Goal: Information Seeking & Learning: Learn about a topic

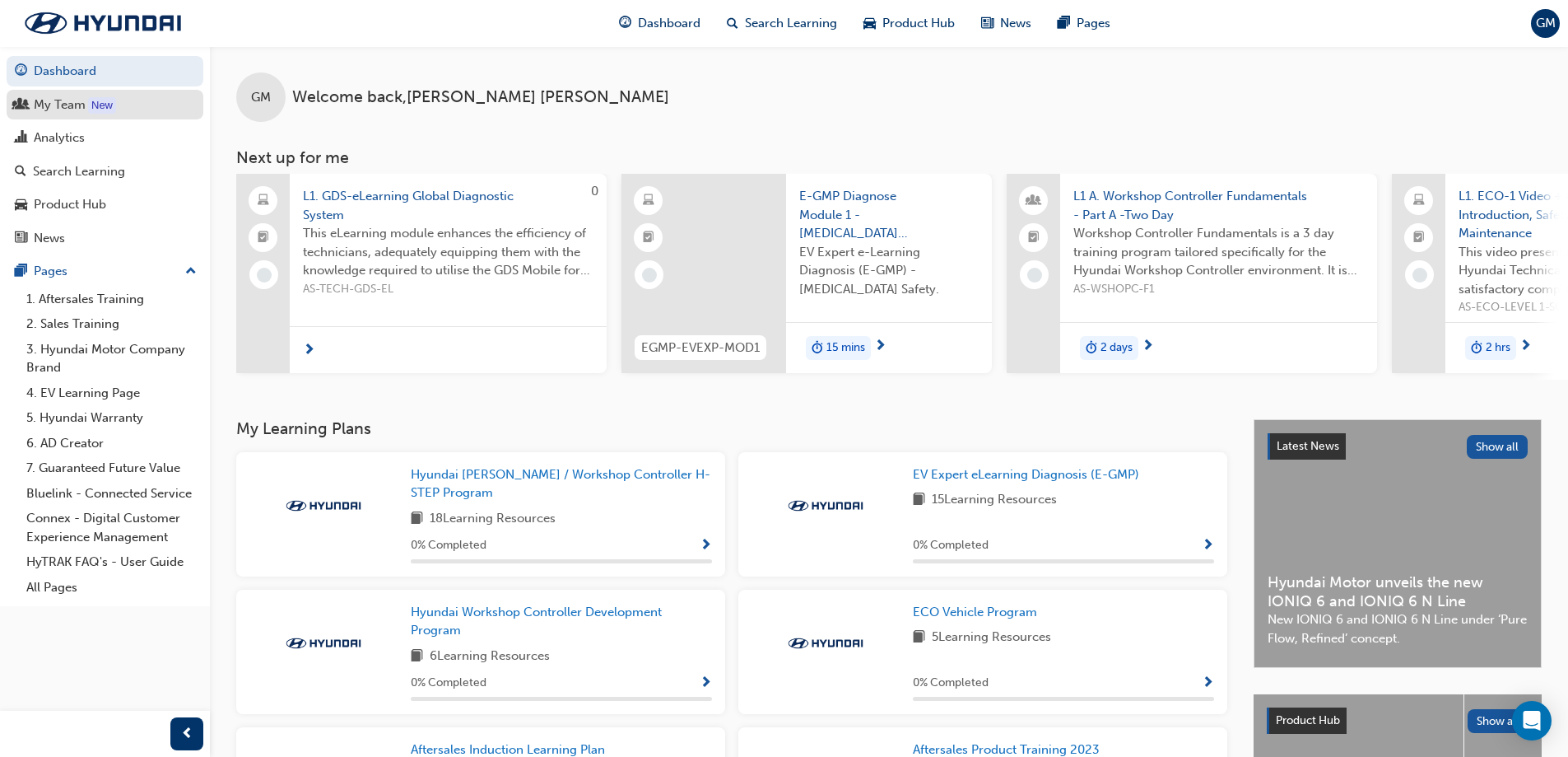
click at [77, 97] on div "My Team" at bounding box center [59, 105] width 51 height 19
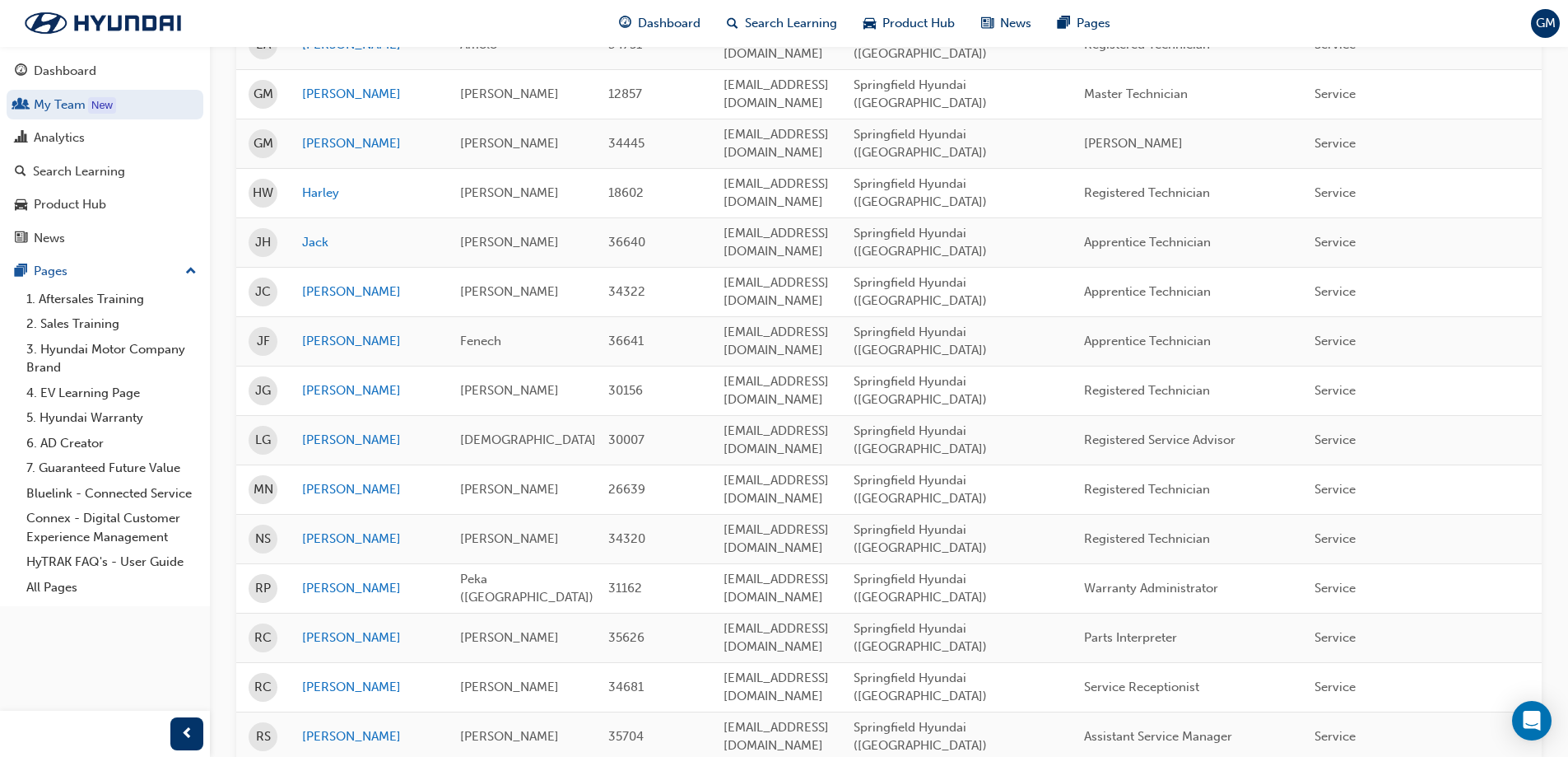
scroll to position [895, 0]
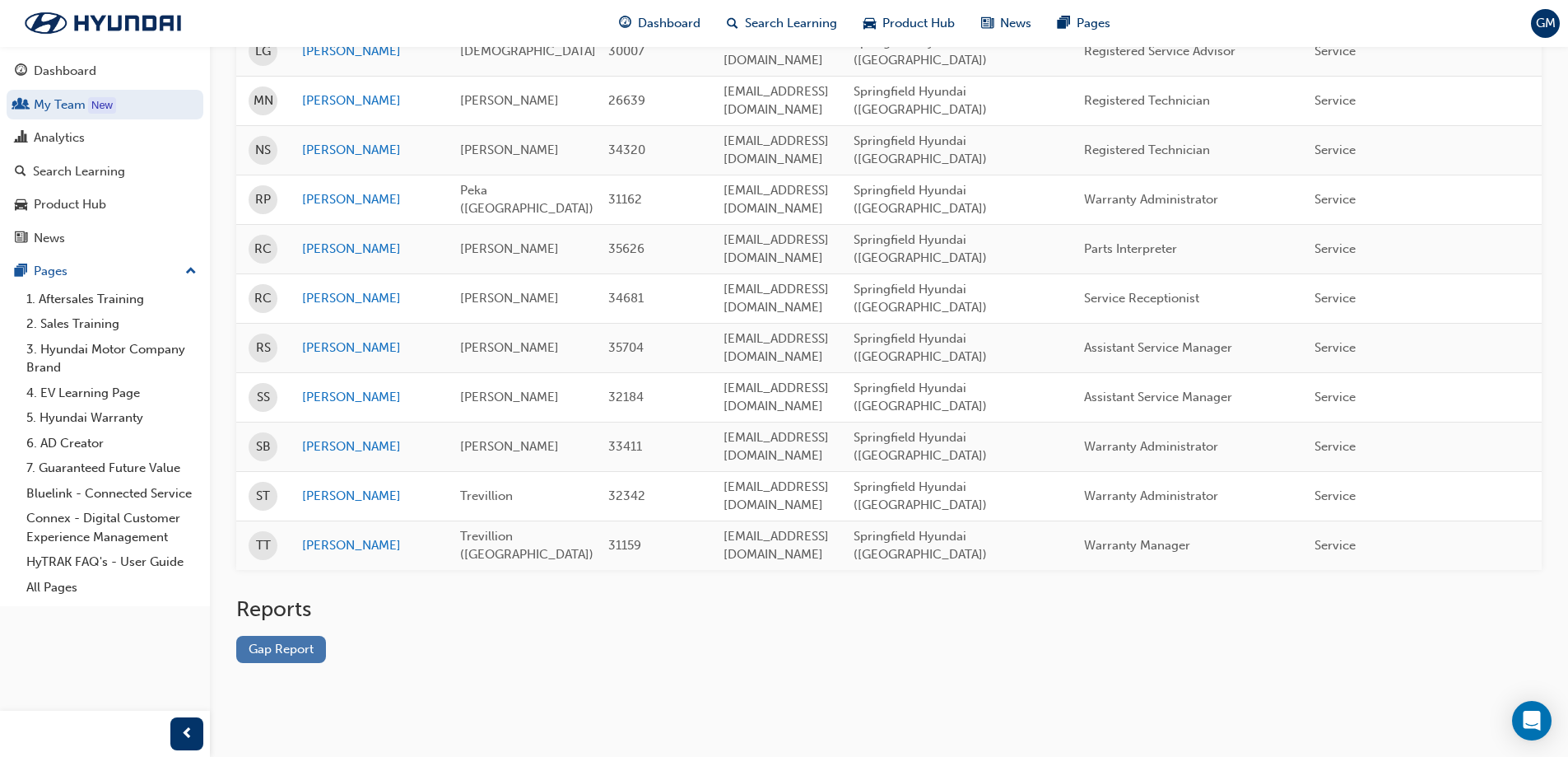
click at [281, 662] on link "Gap Report" at bounding box center [280, 649] width 90 height 28
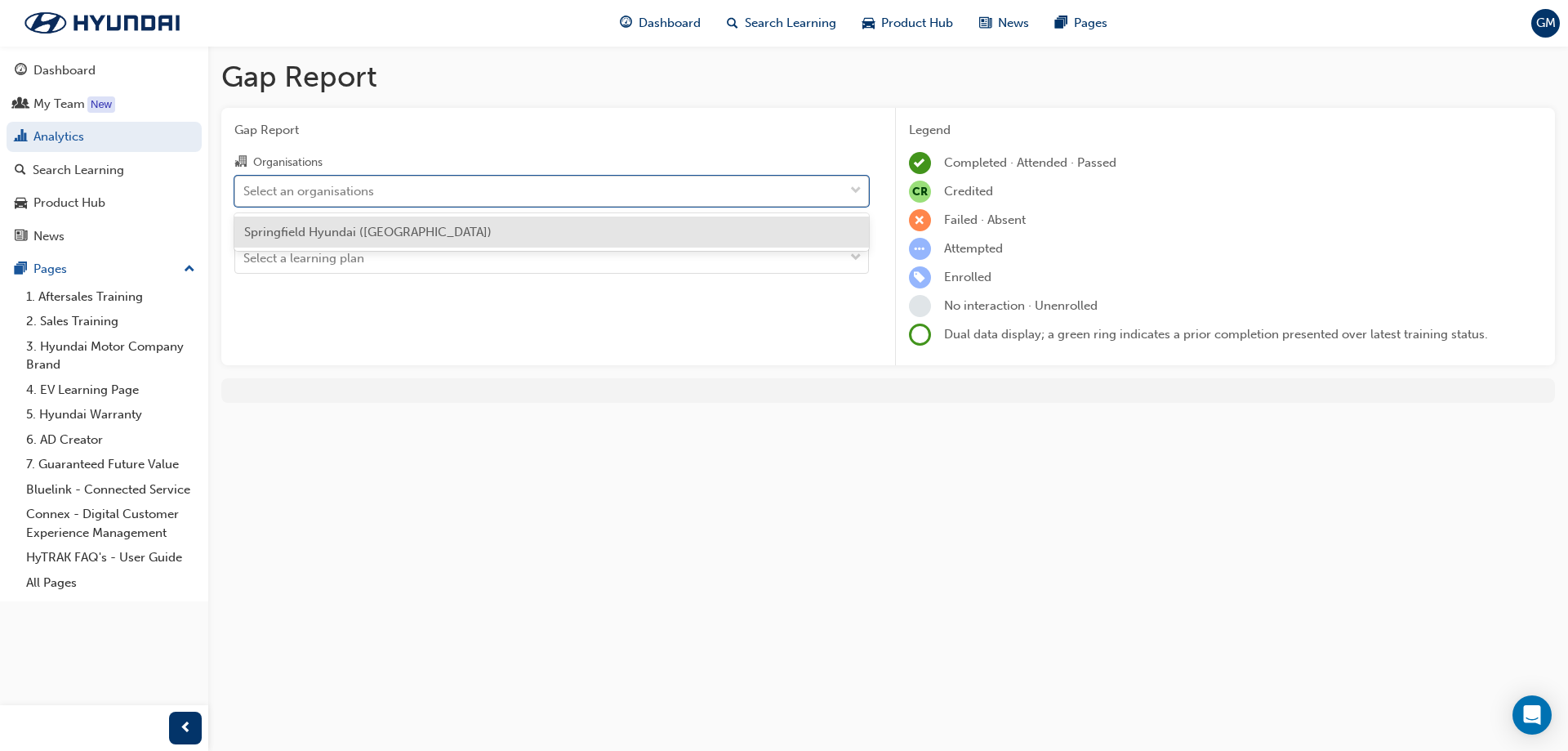
click at [402, 189] on div "Select an organisations" at bounding box center [539, 190] width 608 height 28
click at [245, 189] on input "Organisations option Springfield Hyundai ([GEOGRAPHIC_DATA]) focused, 1 of 1. 1…" at bounding box center [245, 190] width 2 height 14
click at [383, 221] on div "Springfield Hyundai ([GEOGRAPHIC_DATA])" at bounding box center [551, 232] width 634 height 32
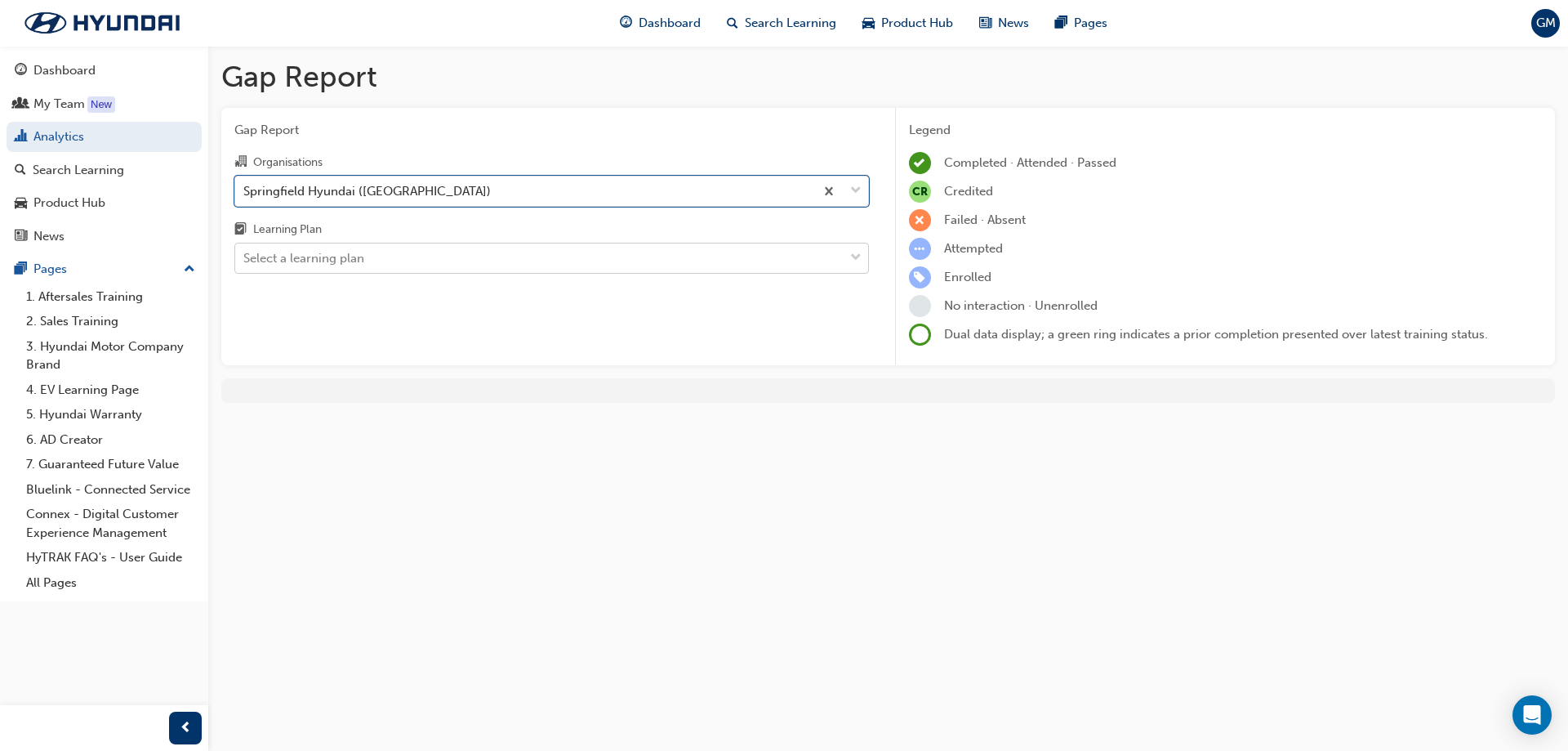
click at [381, 261] on div "Select a learning plan" at bounding box center [539, 258] width 608 height 28
click at [245, 261] on input "Learning Plan Select a learning plan" at bounding box center [245, 258] width 2 height 14
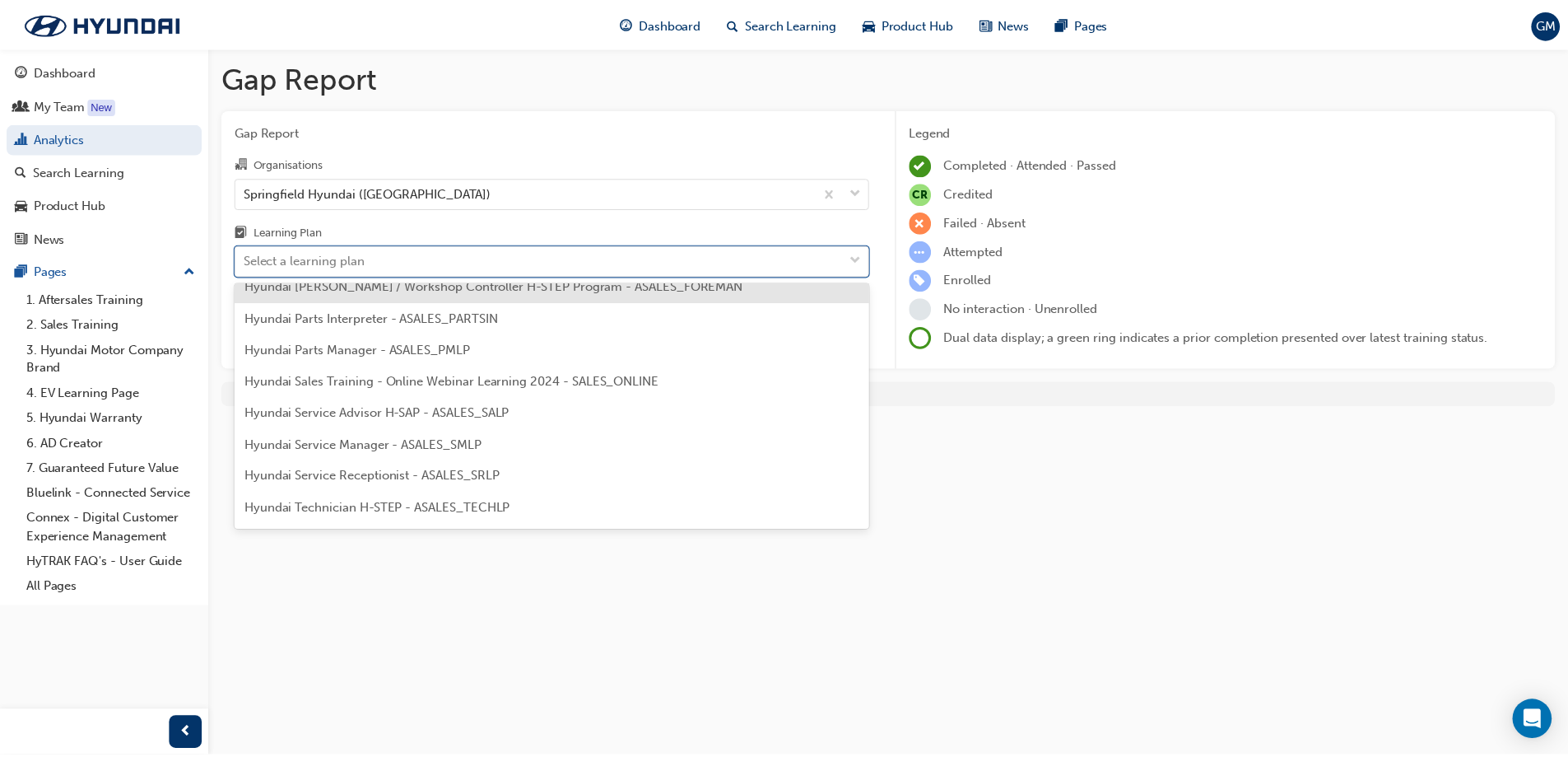
scroll to position [412, 0]
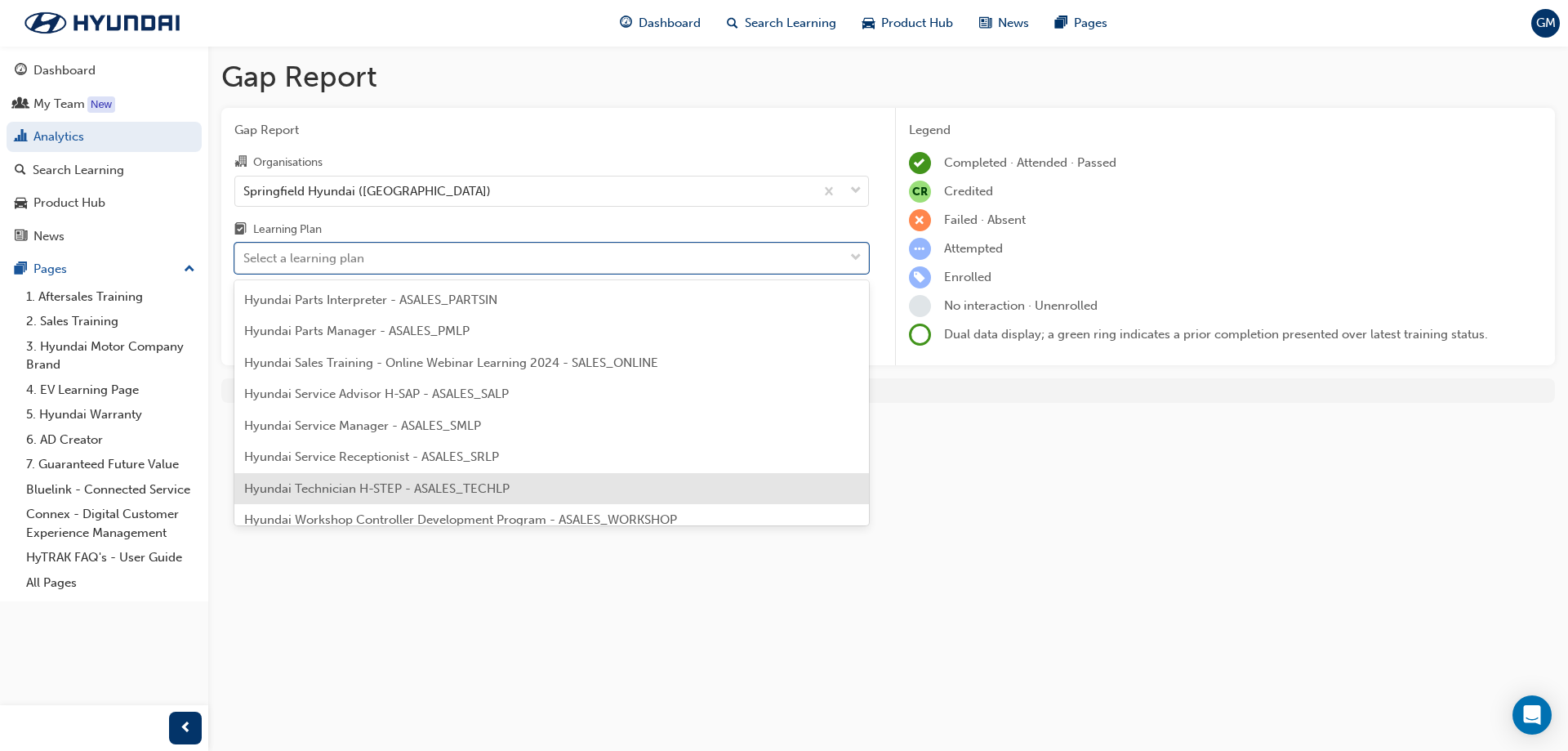
click at [507, 501] on div "Hyundai Technician H-STEP - ASALES_TECHLP" at bounding box center [551, 489] width 634 height 32
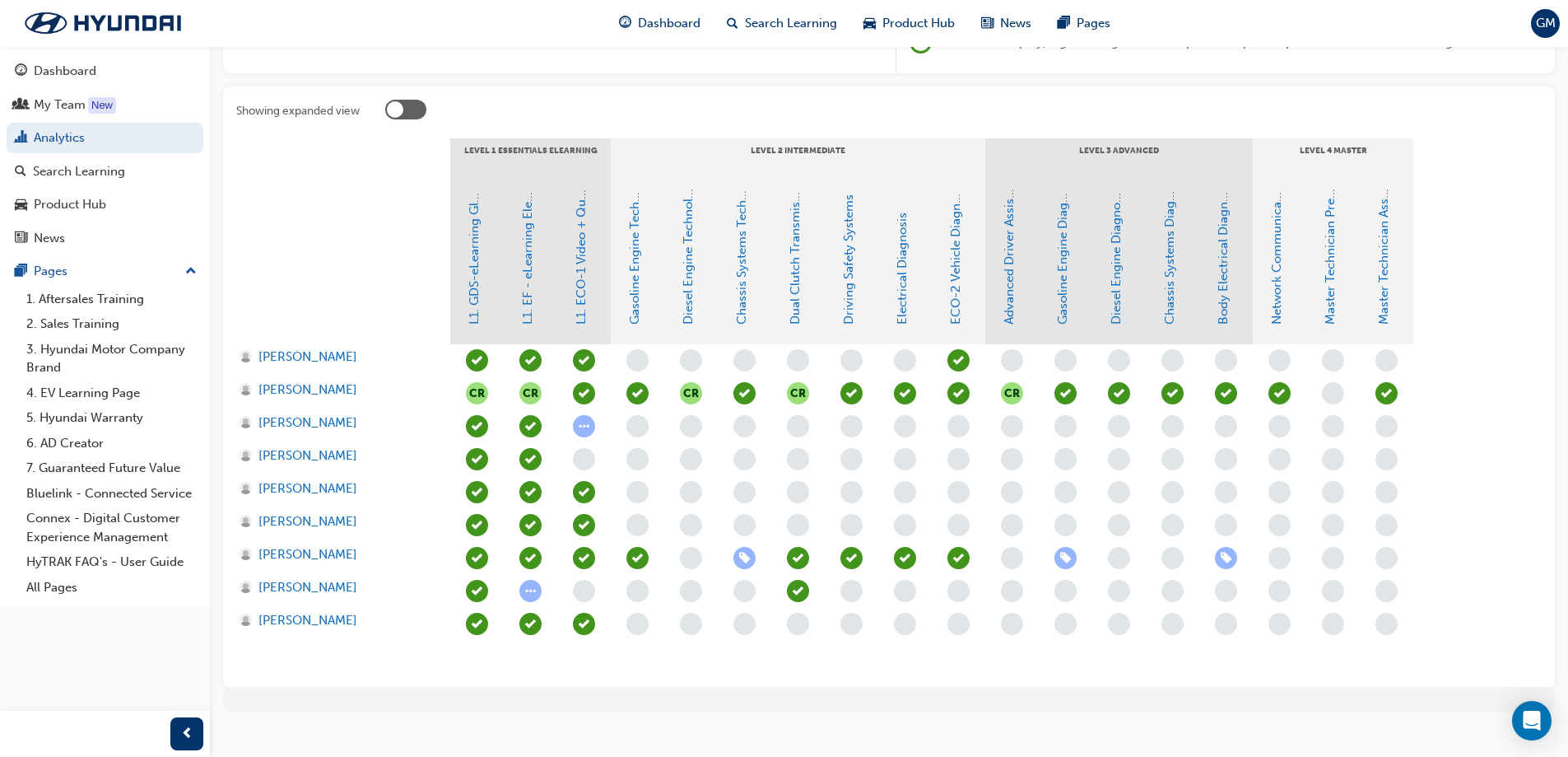
scroll to position [317, 0]
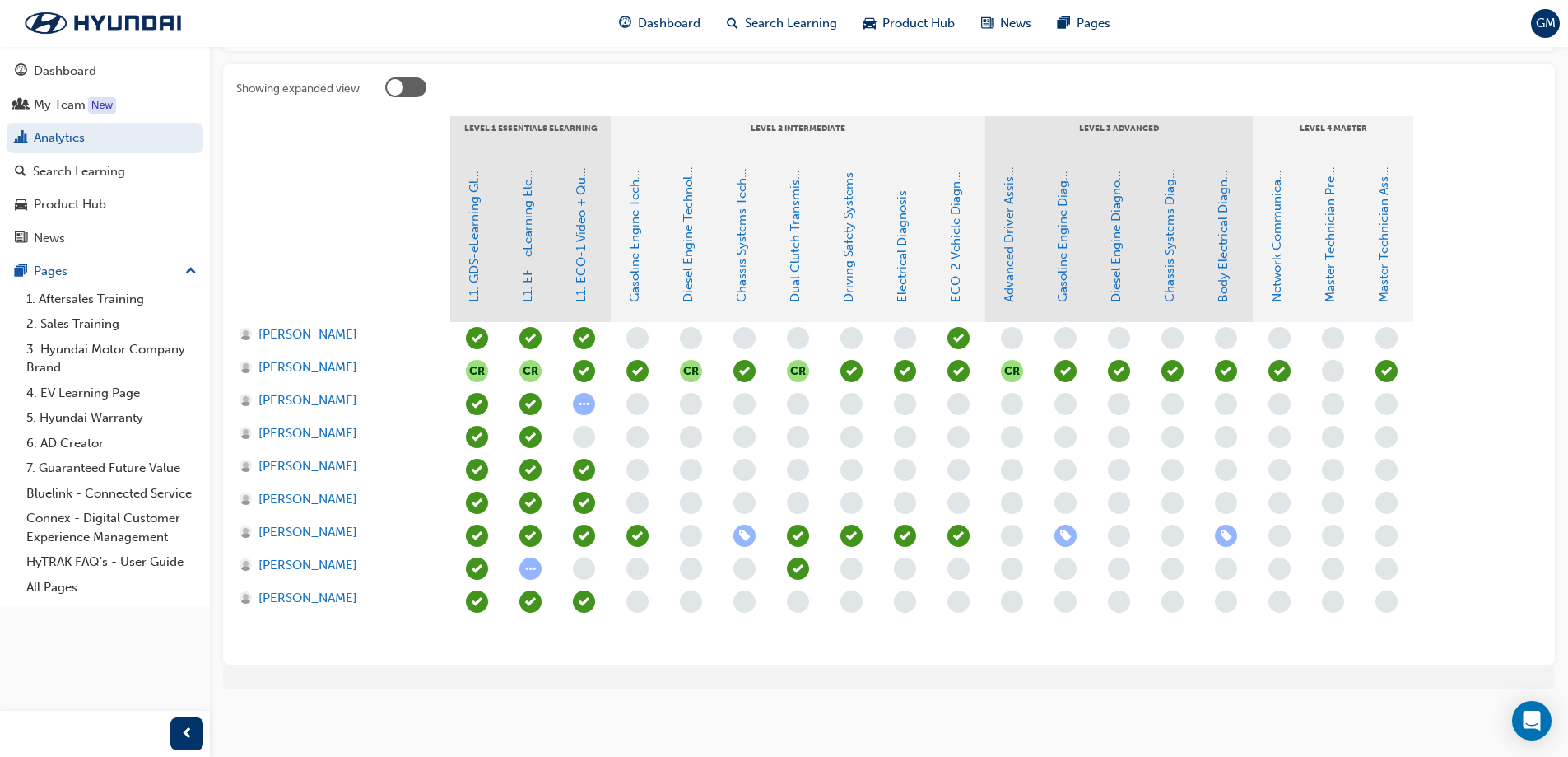
click at [584, 405] on span "learningRecordVerb_ATTEMPT-icon" at bounding box center [584, 404] width 22 height 22
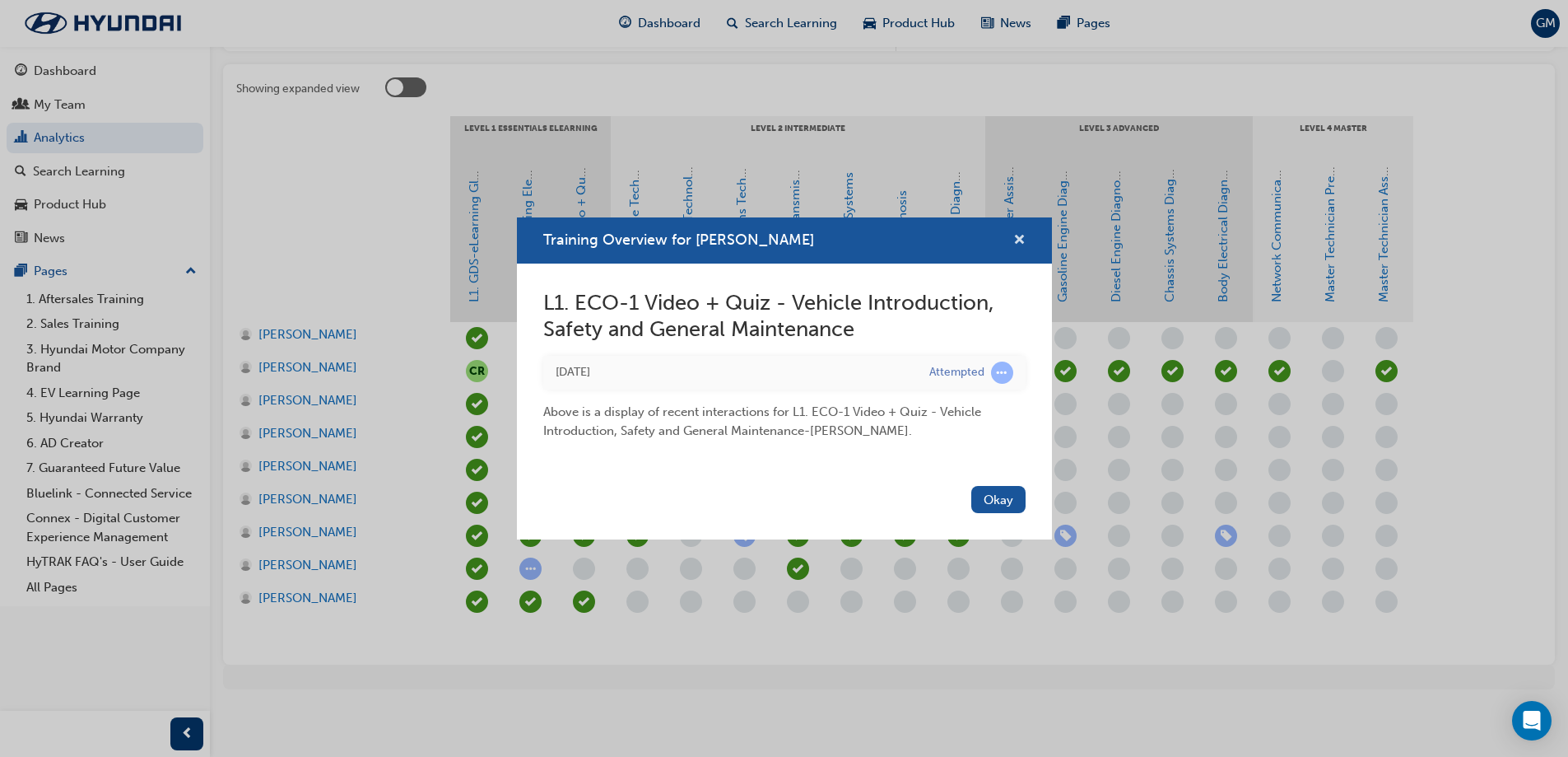
click at [1017, 240] on span "cross-icon" at bounding box center [1019, 241] width 12 height 15
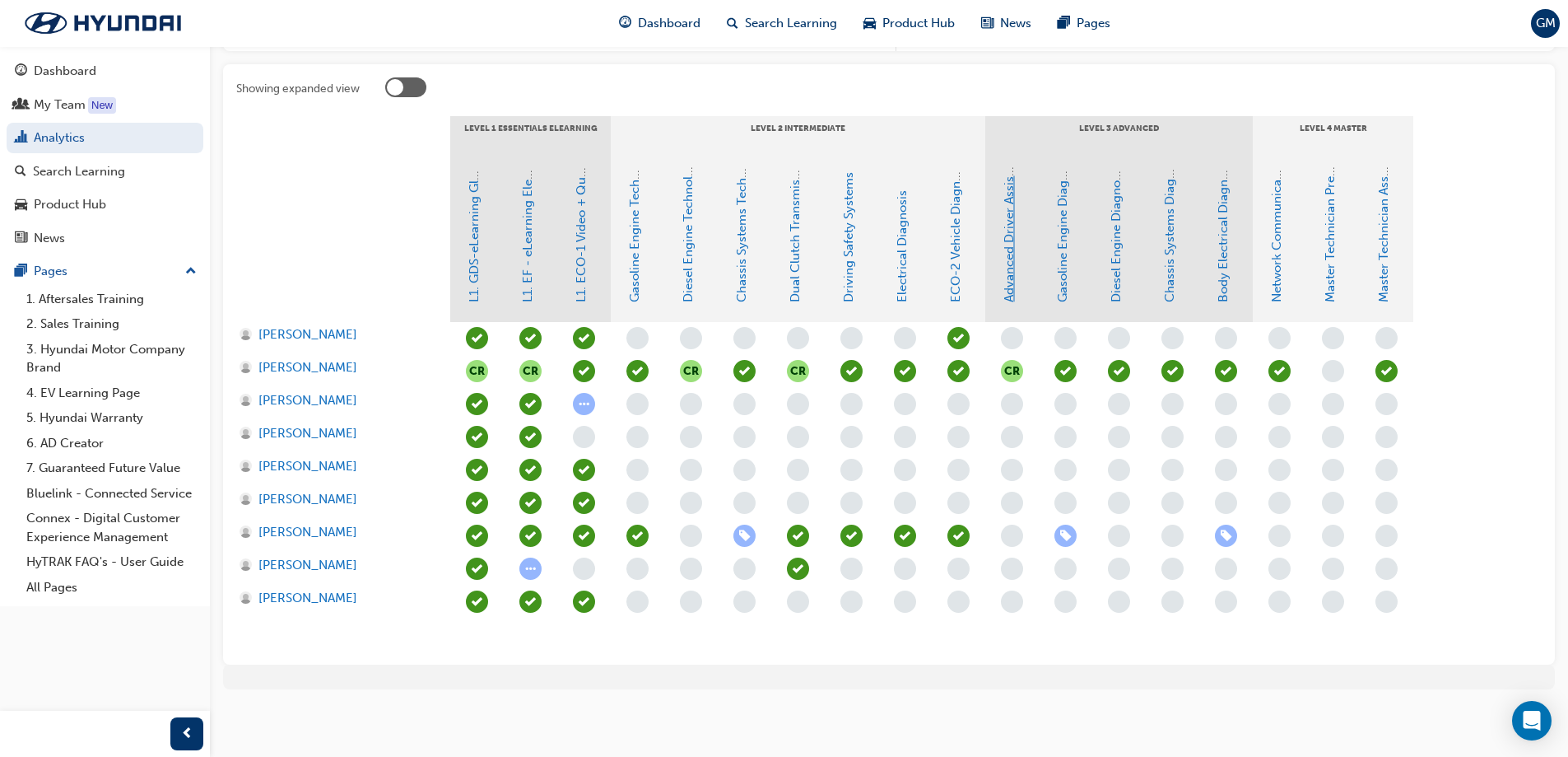
click at [1001, 225] on link "Advanced Driver Assist Systems" at bounding box center [1008, 211] width 15 height 180
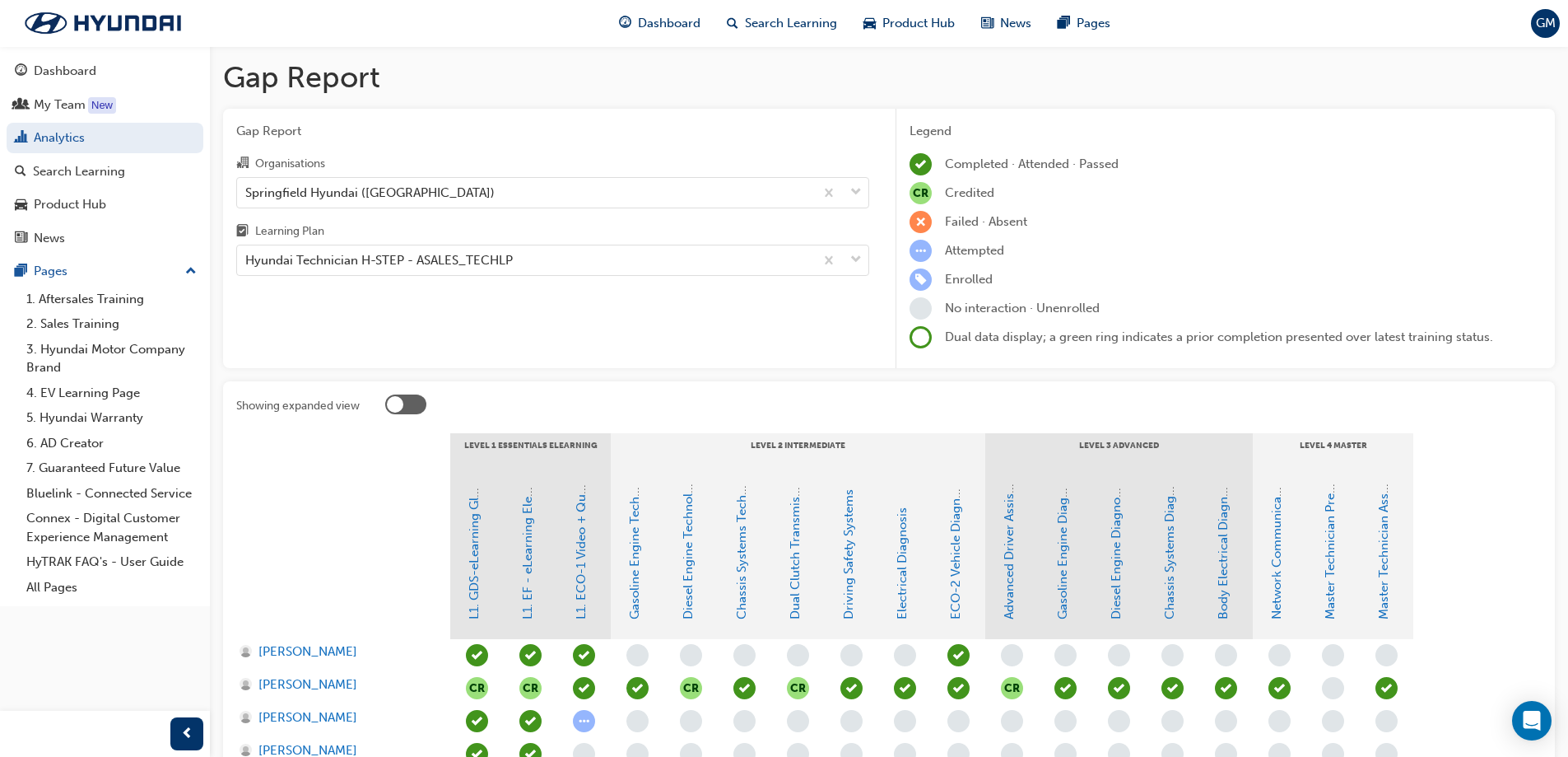
scroll to position [317, 0]
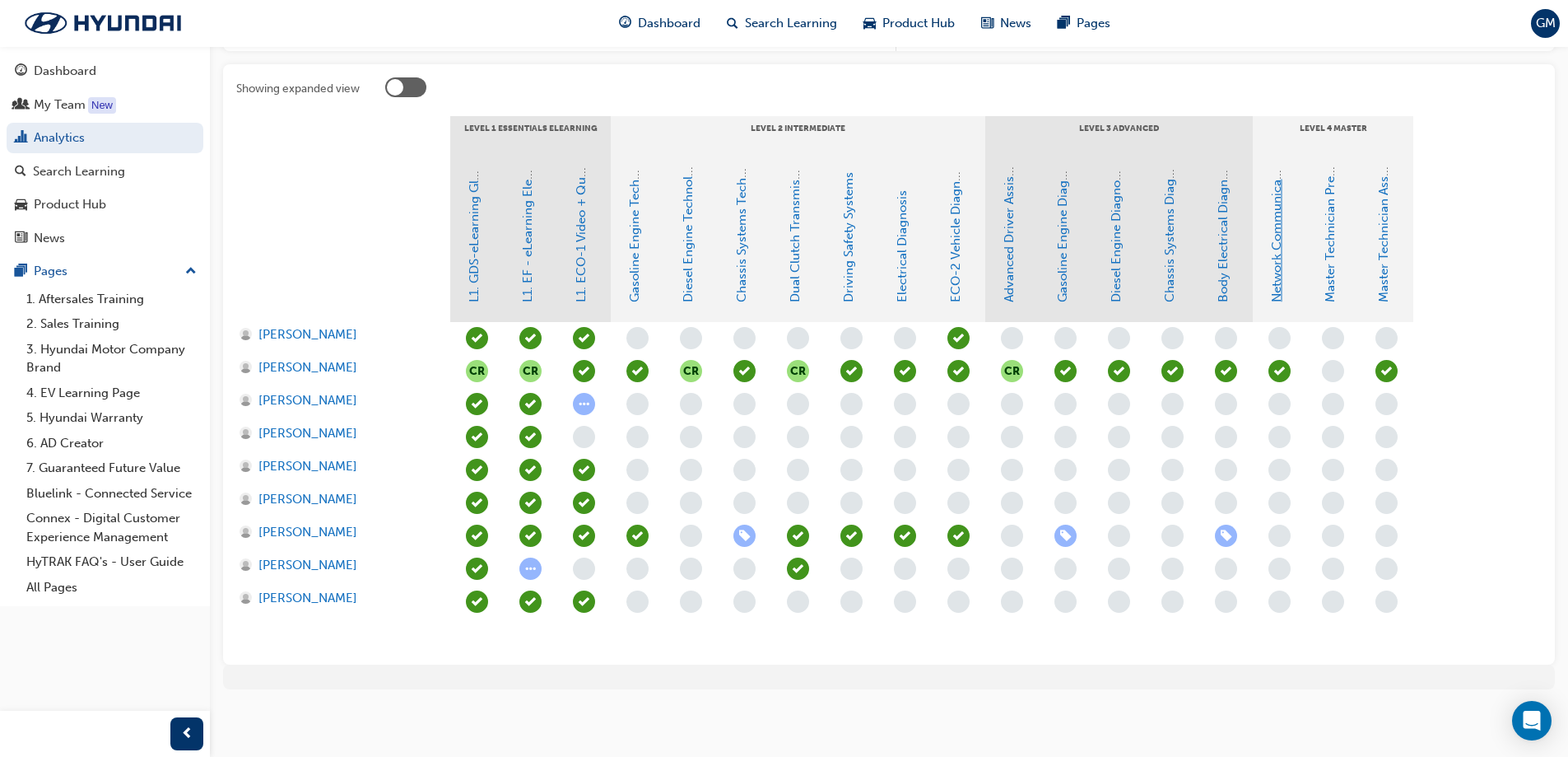
click at [1273, 212] on link "Network Communications" at bounding box center [1276, 227] width 15 height 151
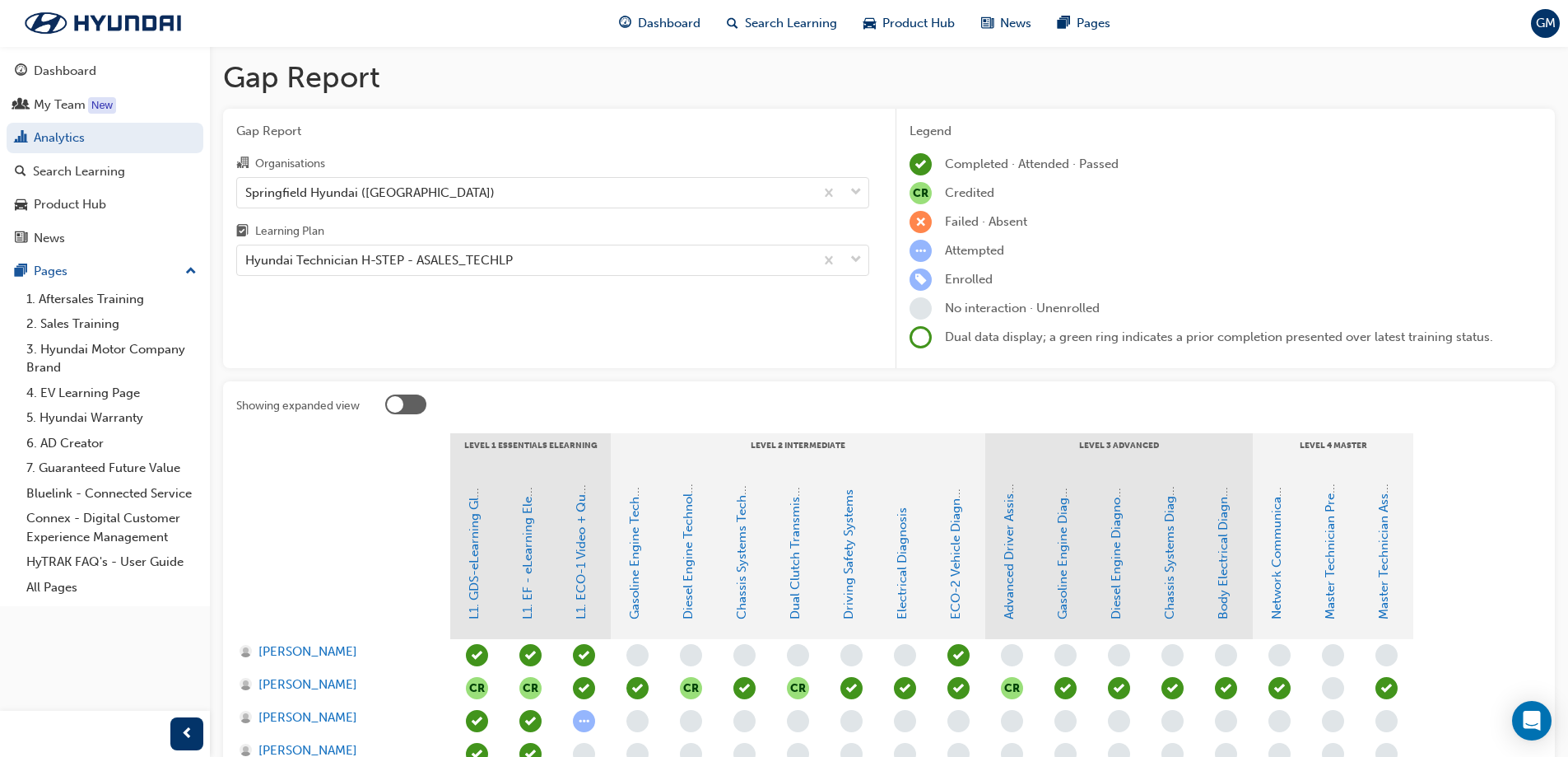
scroll to position [317, 0]
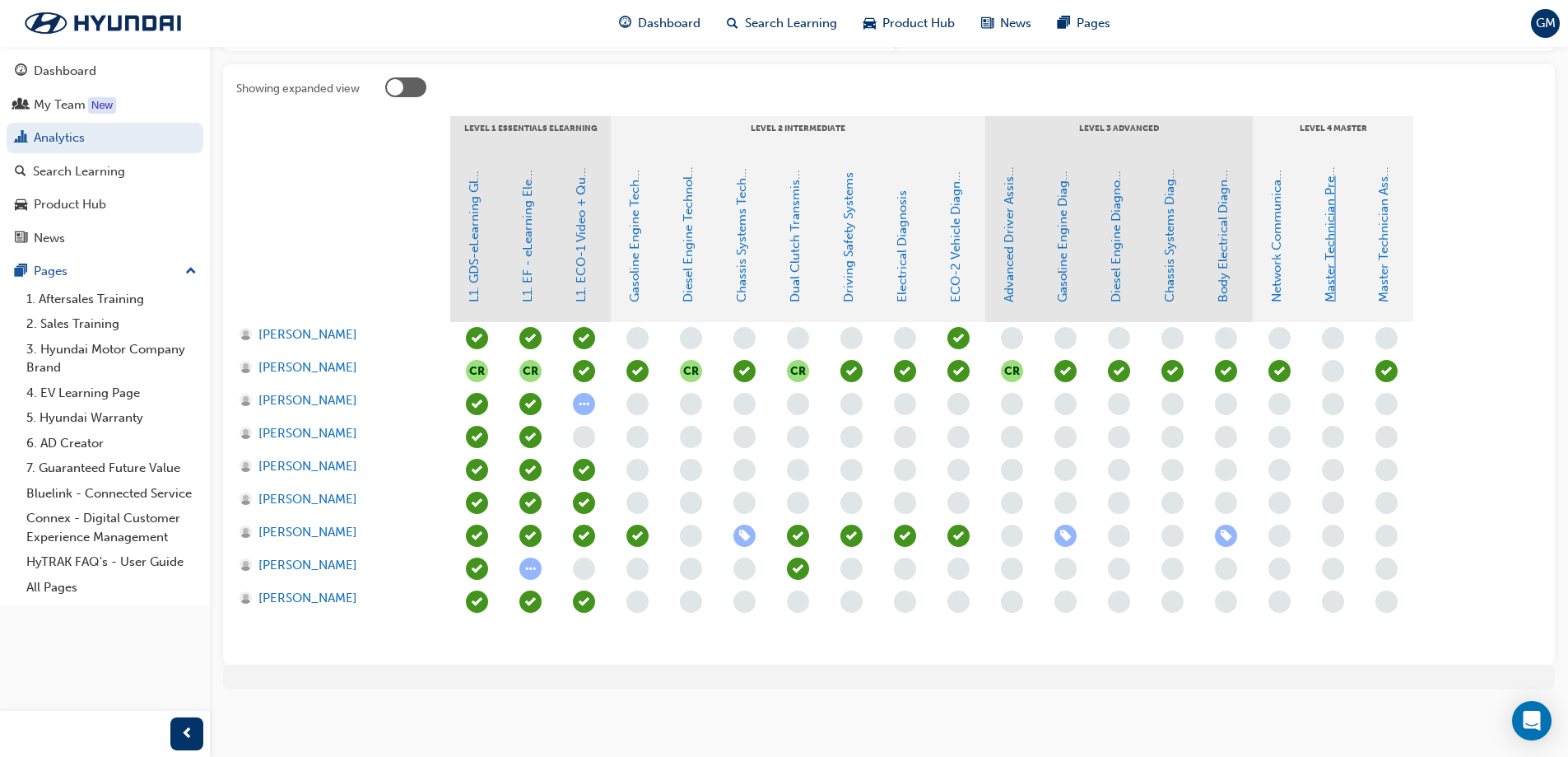
click at [1330, 216] on link "Master Technician Pre-Qualifier" at bounding box center [1329, 210] width 15 height 182
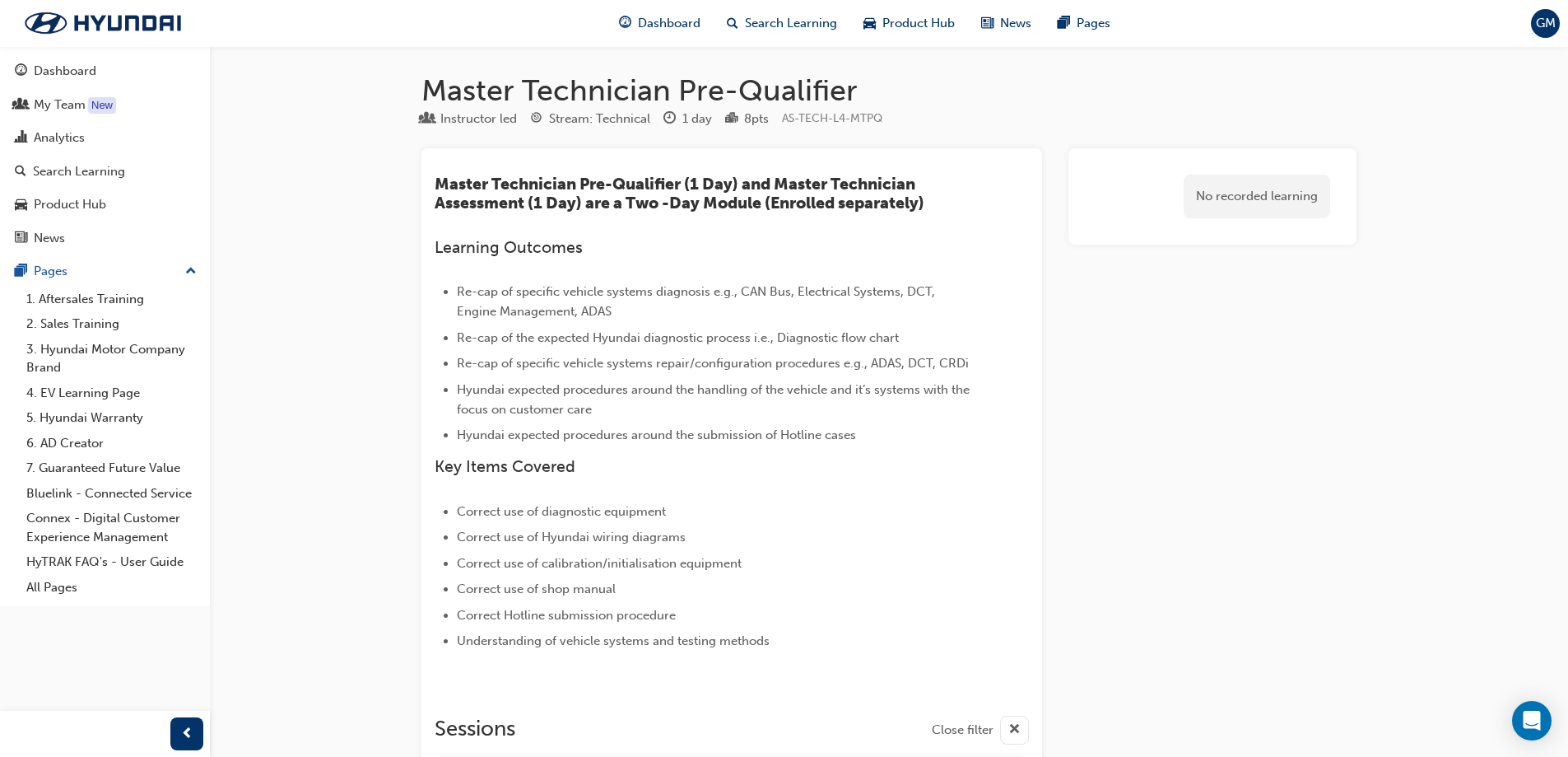
scroll to position [412, 0]
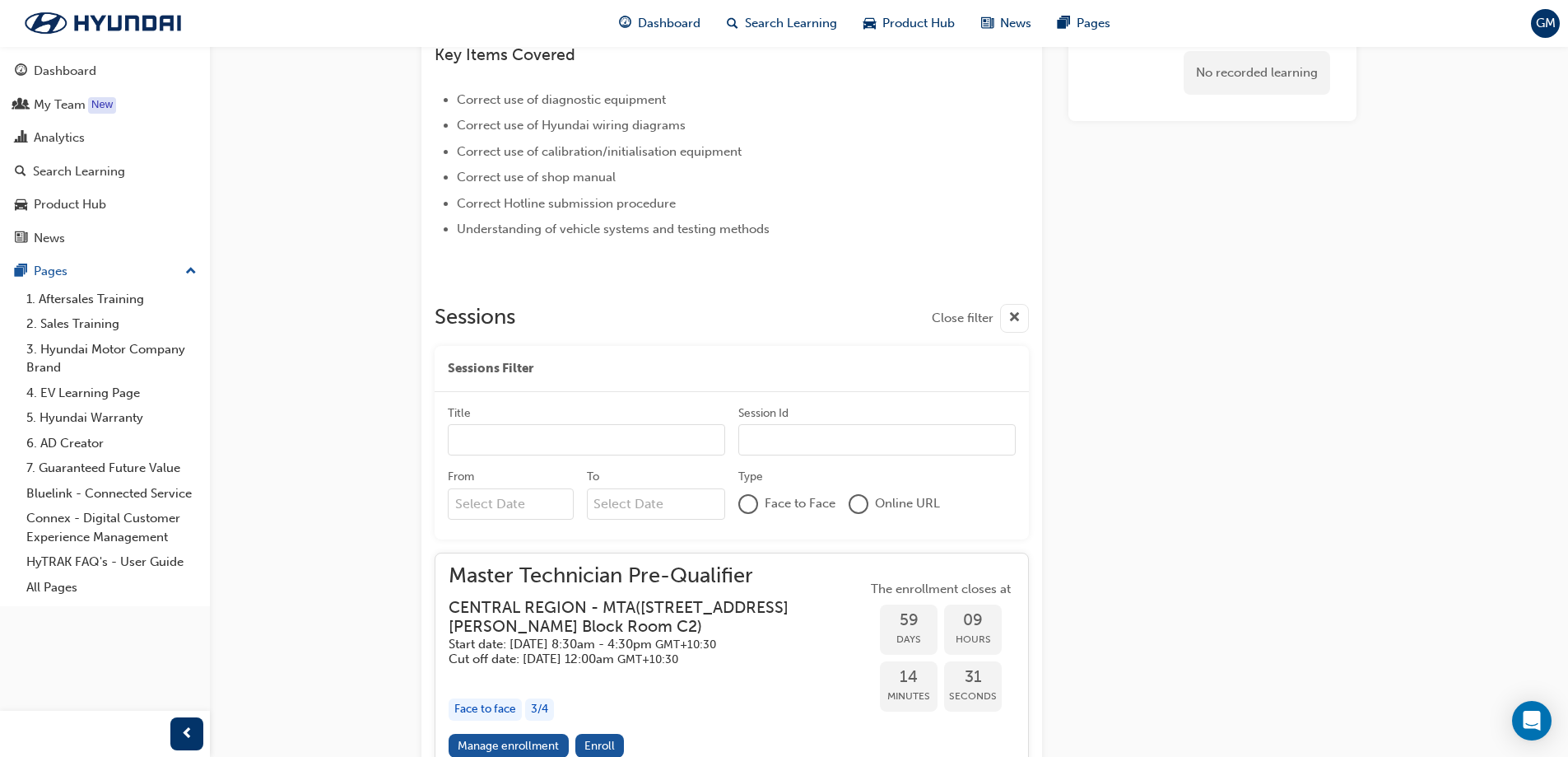
scroll to position [317, 0]
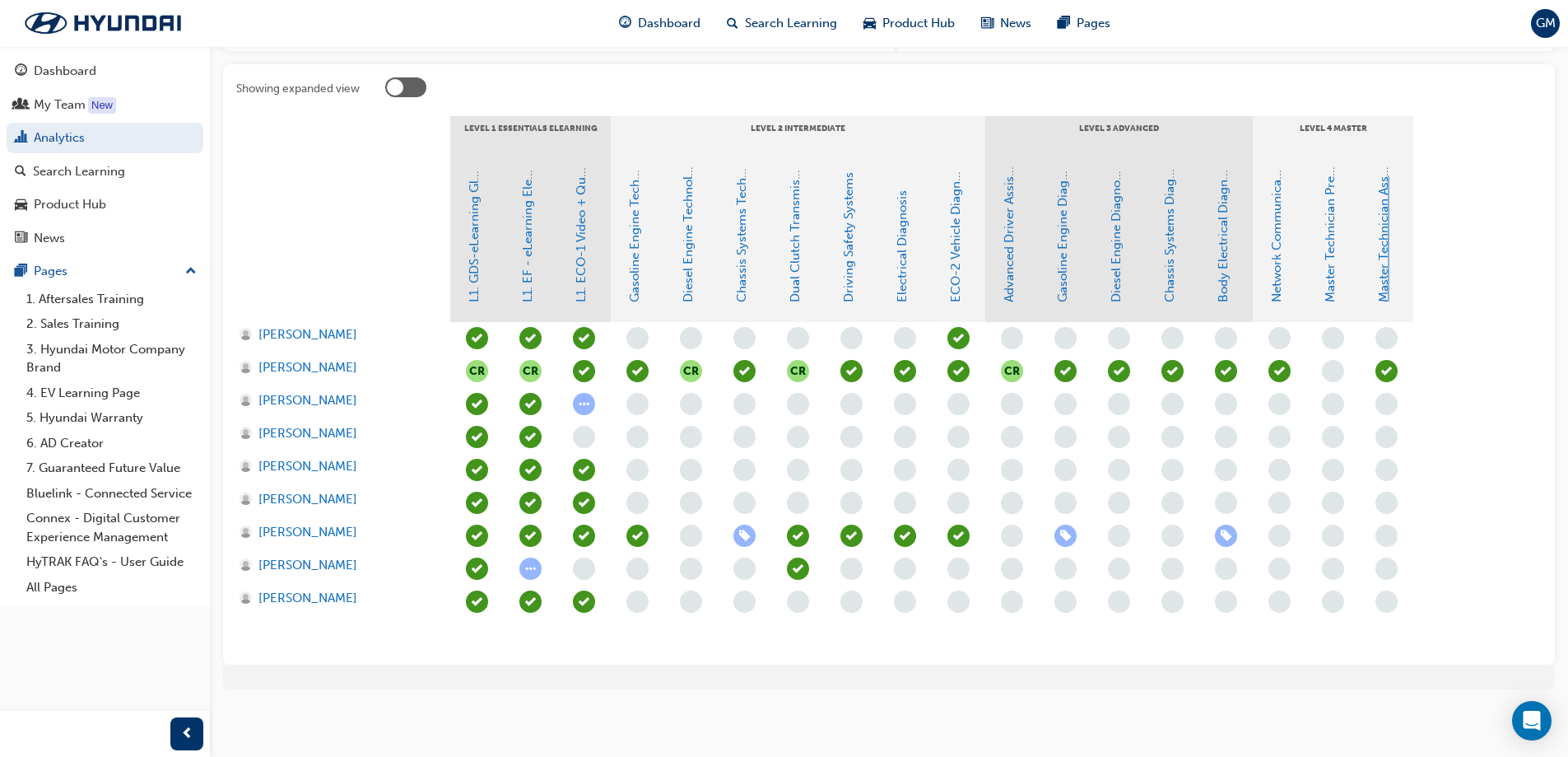
click at [1387, 237] on link "Master Technician Assessment" at bounding box center [1384, 216] width 15 height 174
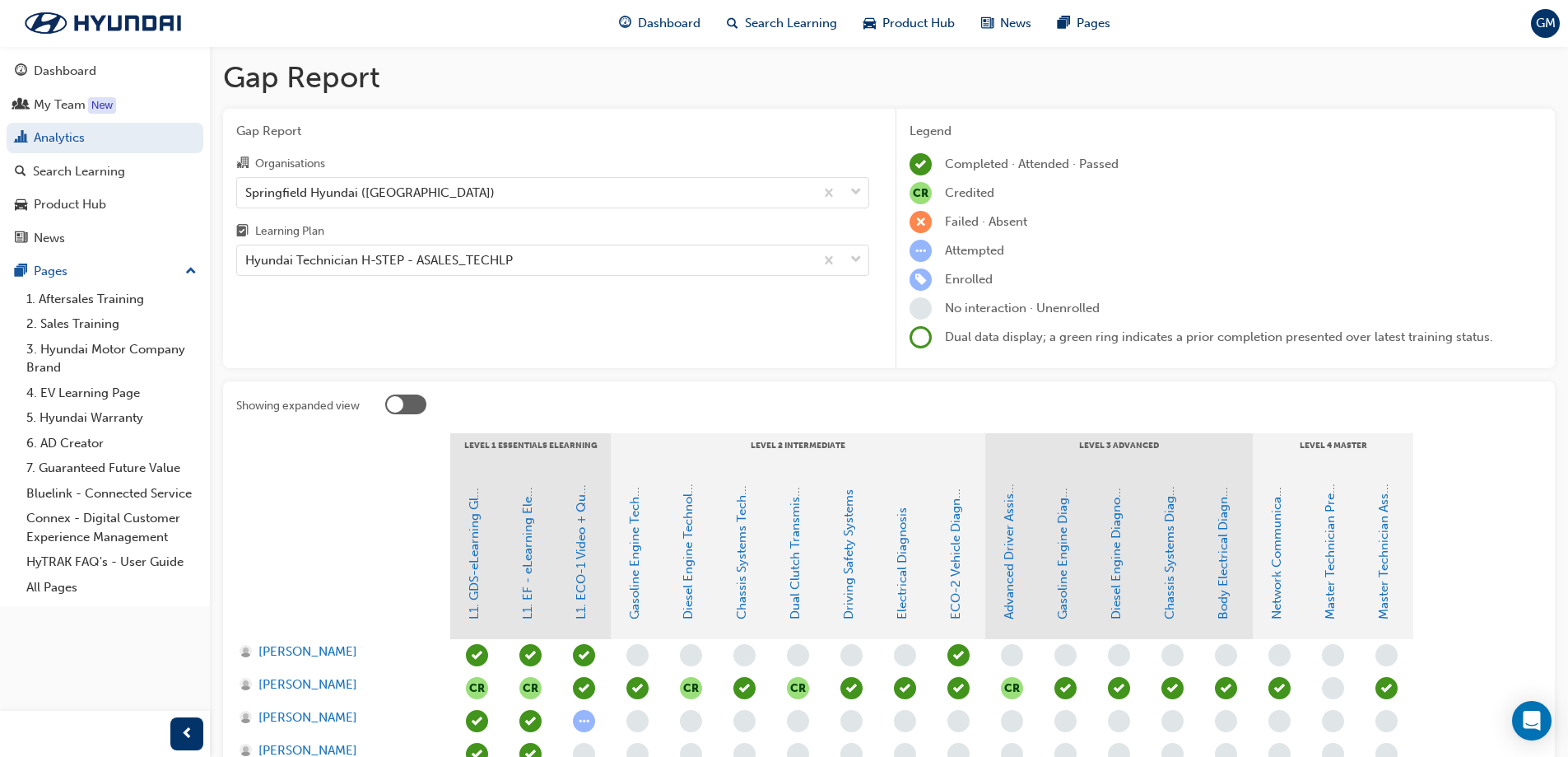
scroll to position [317, 0]
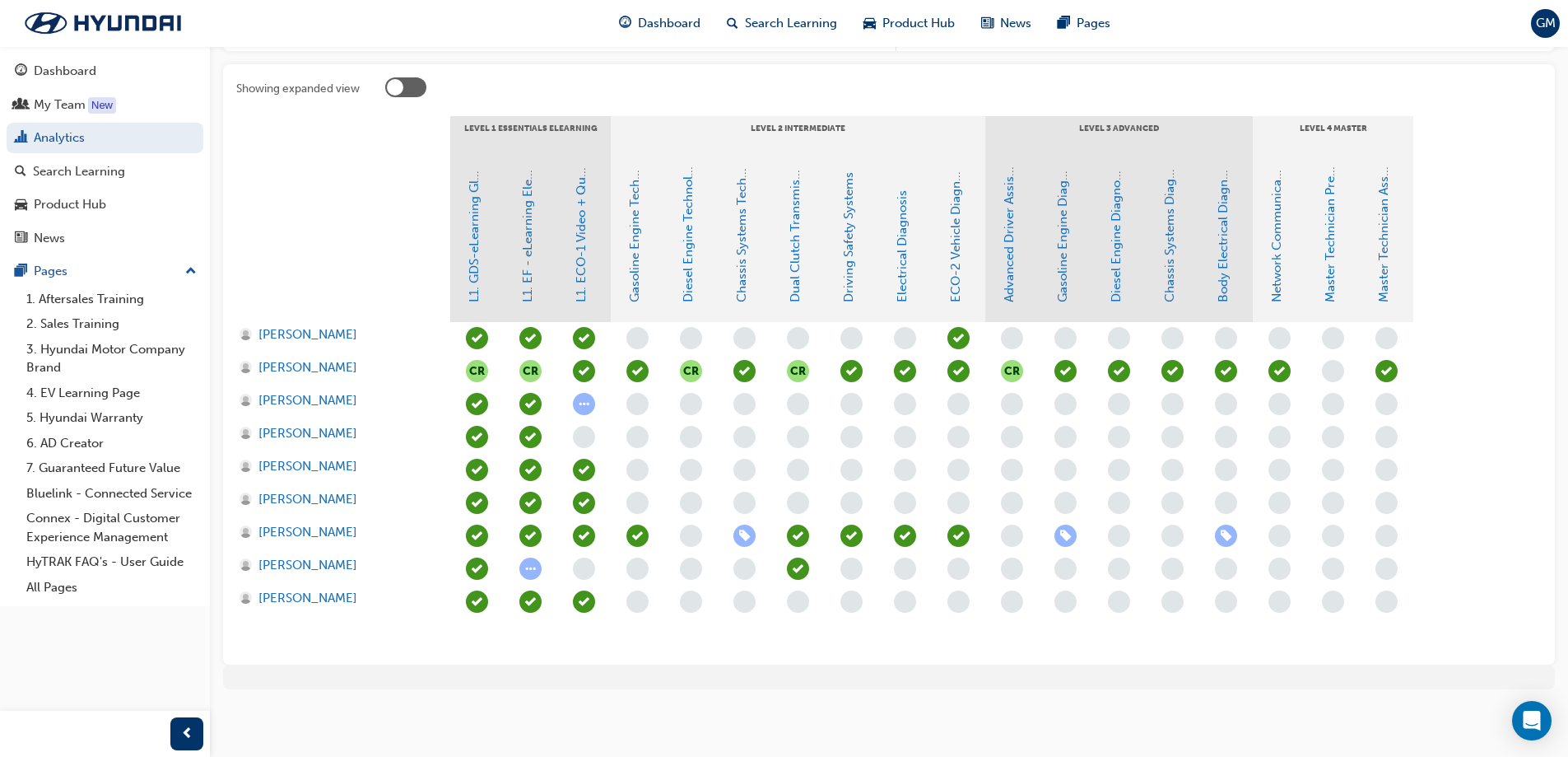
drag, startPoint x: 374, startPoint y: 12, endPoint x: 374, endPoint y: 168, distance: 156.0
click at [374, 168] on div at bounding box center [342, 240] width 214 height 165
click at [1548, 21] on span "GM" at bounding box center [1546, 23] width 20 height 19
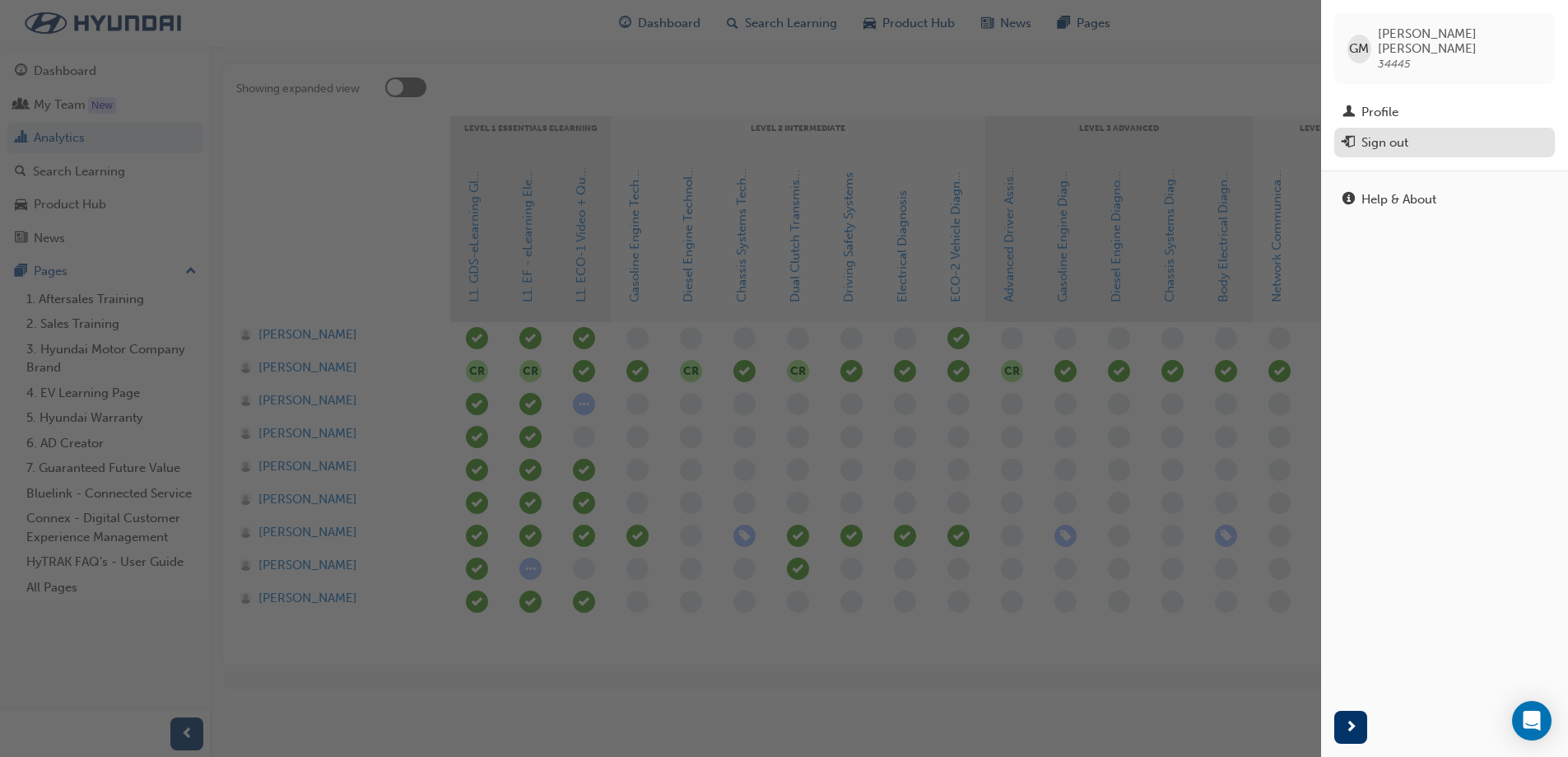
click at [1402, 136] on div "Sign out" at bounding box center [1384, 142] width 47 height 19
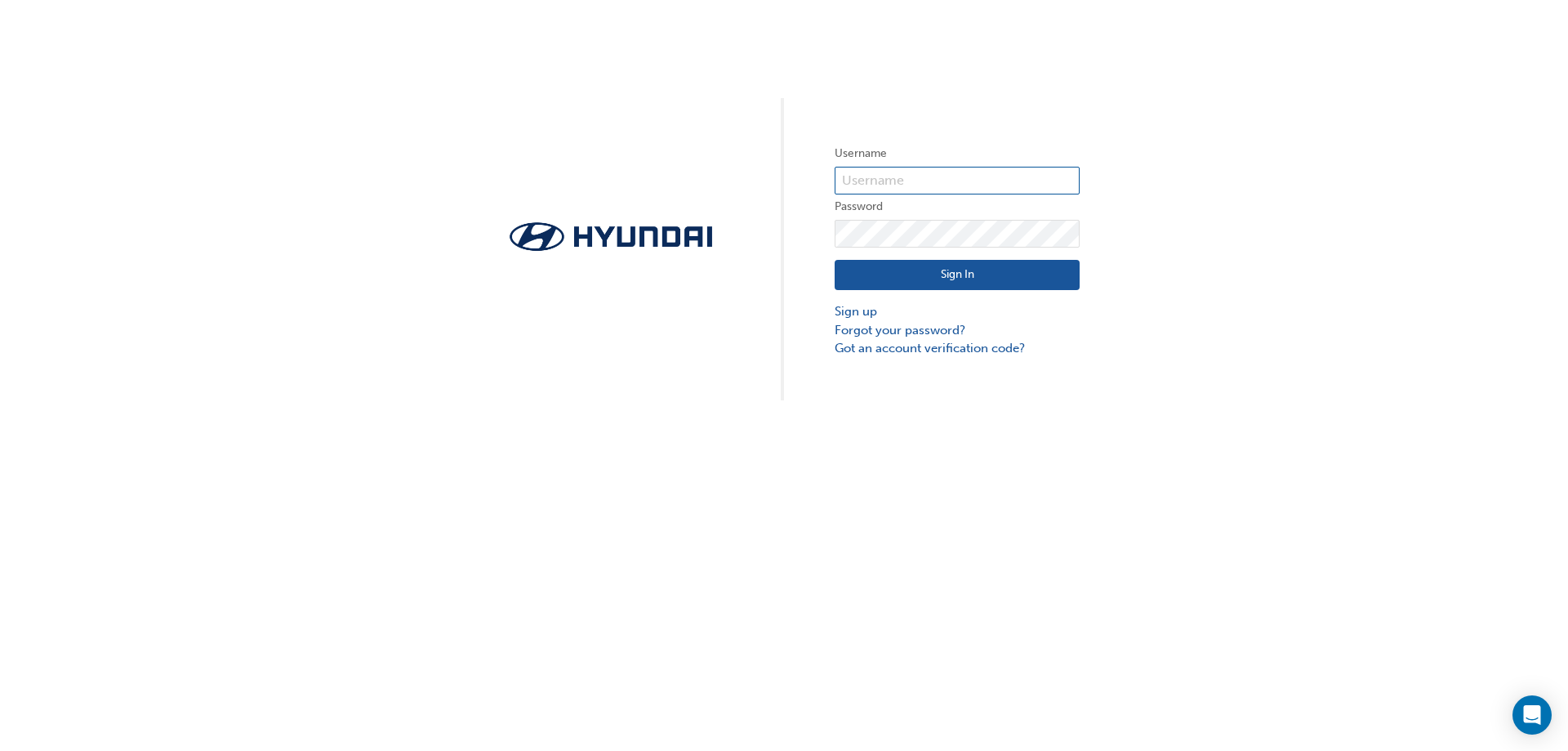
click at [908, 186] on input "text" at bounding box center [956, 180] width 245 height 28
paste input "36640"
type input "36640"
click at [955, 272] on button "Sign In" at bounding box center [956, 275] width 245 height 31
